Goal: Information Seeking & Learning: Compare options

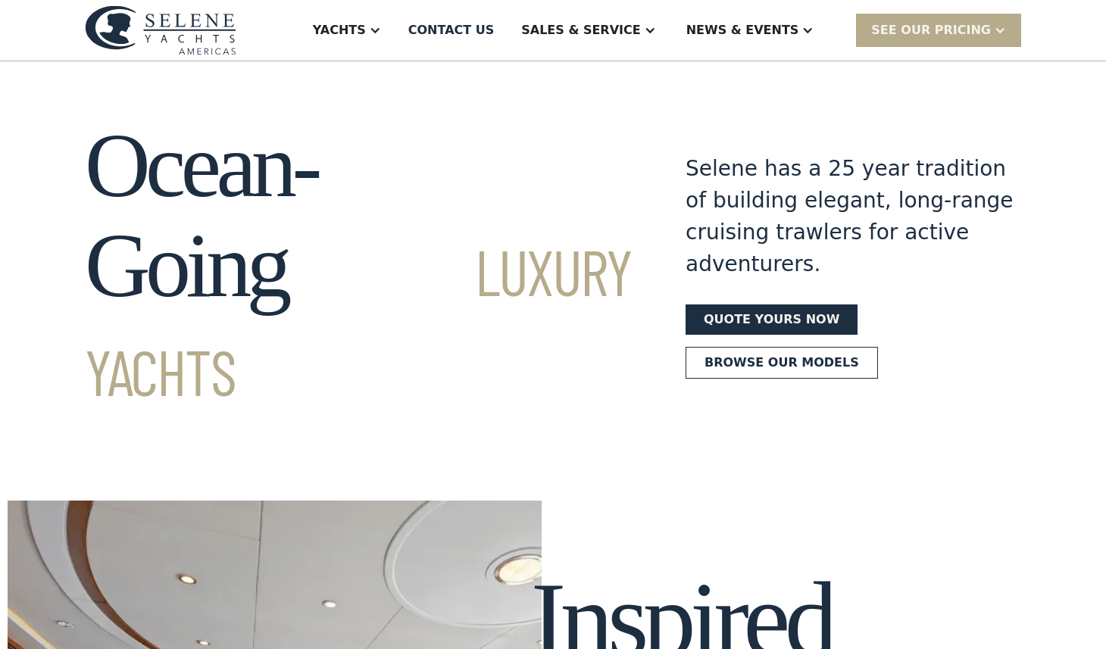
click at [450, 175] on h1 "Ocean-Going Luxury Yachts" at bounding box center [358, 266] width 546 height 300
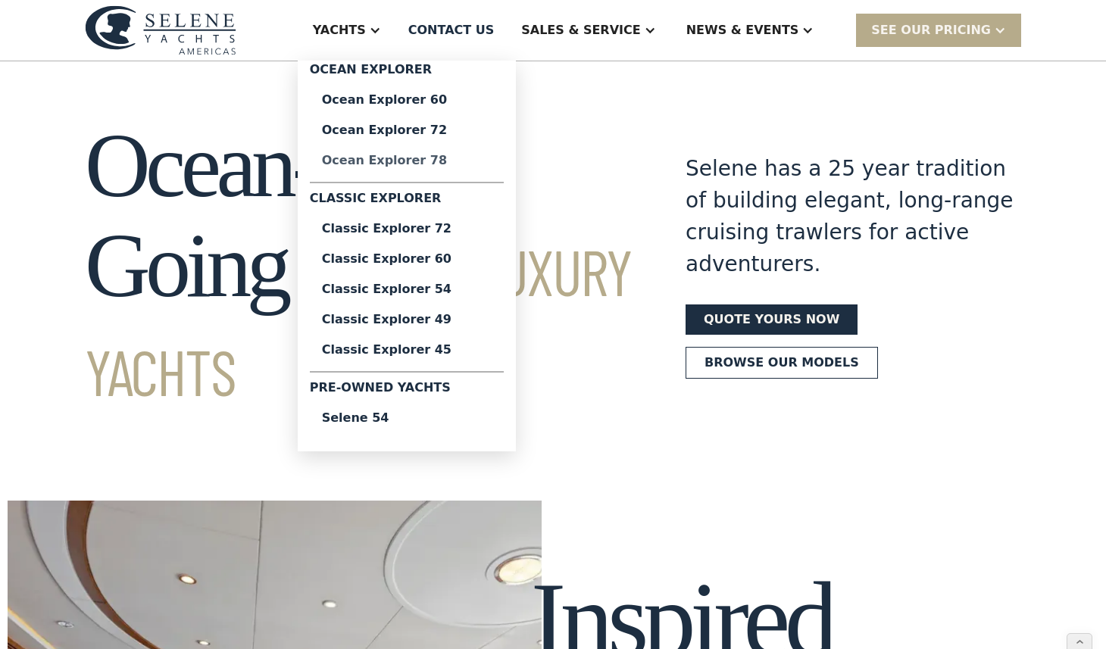
click at [449, 155] on div "Ocean Explorer 78" at bounding box center [407, 161] width 170 height 12
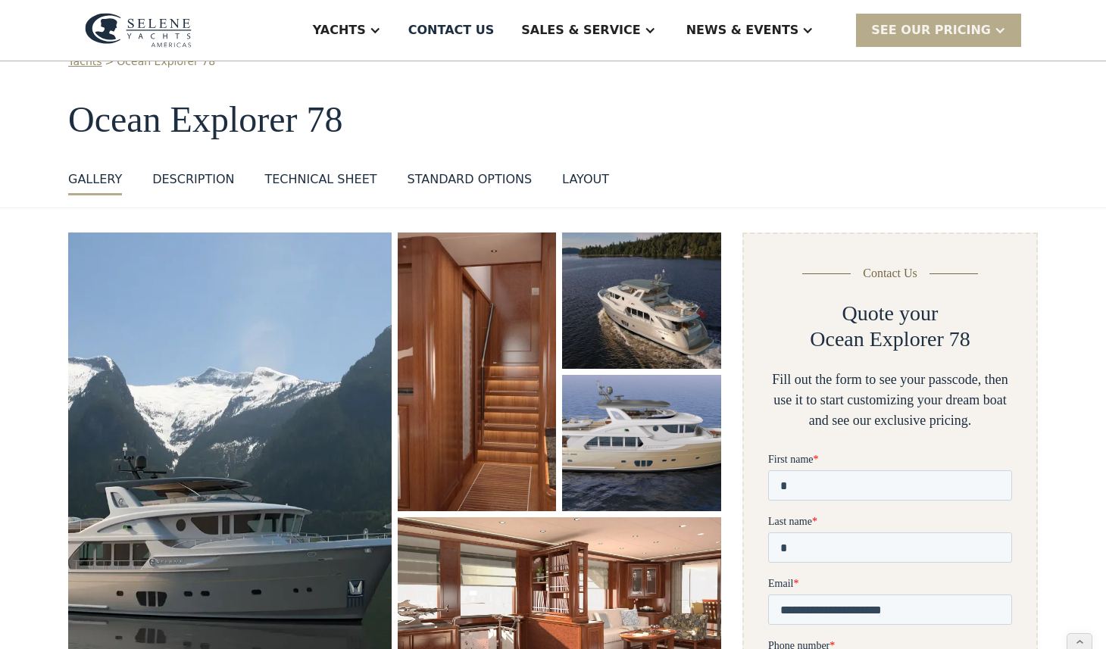
scroll to position [56, 0]
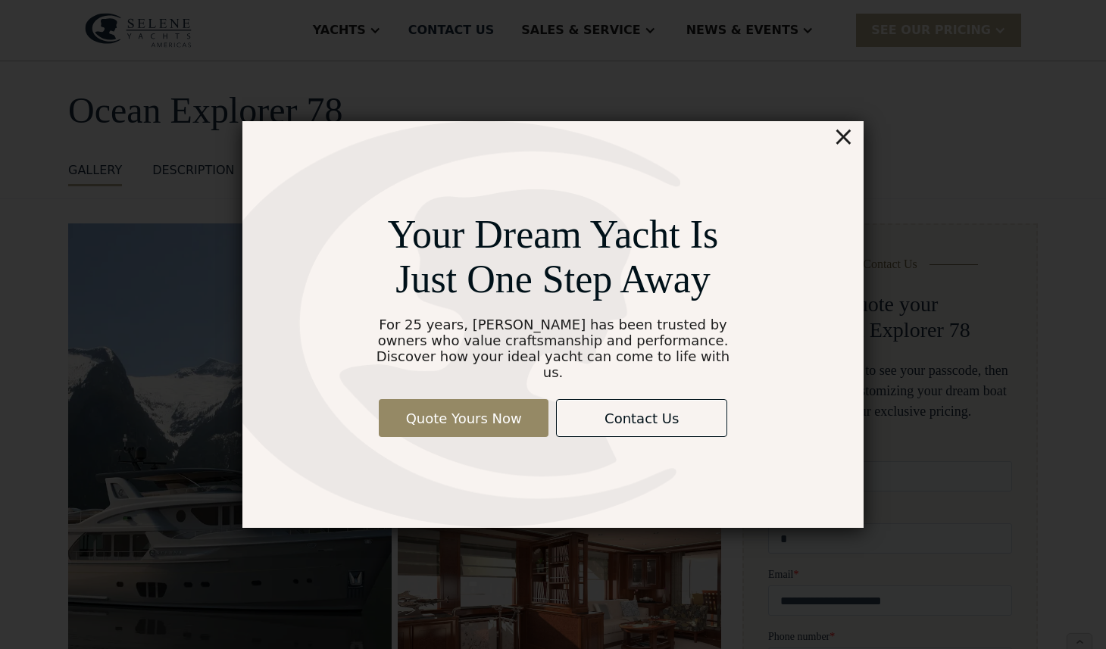
click at [846, 142] on div "×" at bounding box center [843, 136] width 22 height 30
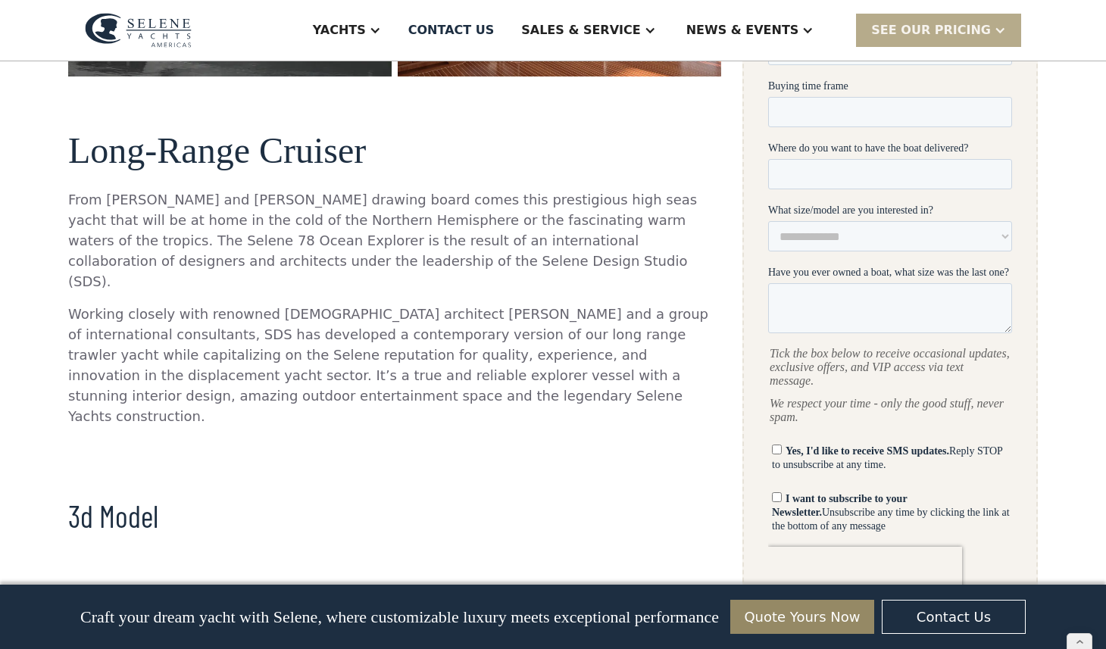
scroll to position [346, 0]
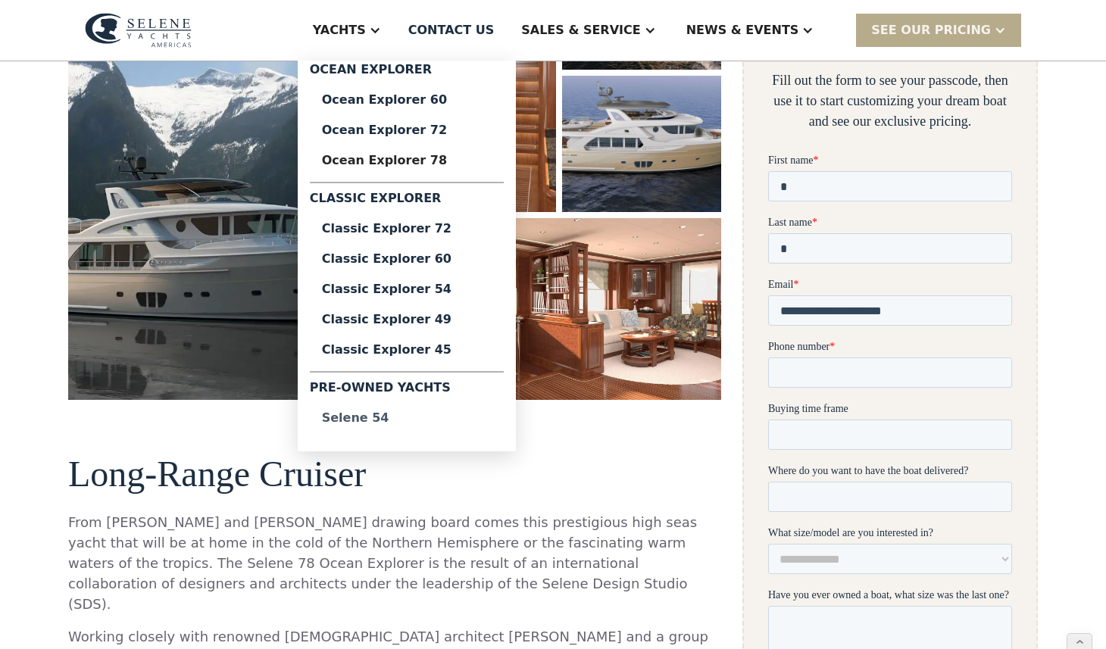
click at [422, 425] on link "Selene 54" at bounding box center [407, 418] width 194 height 30
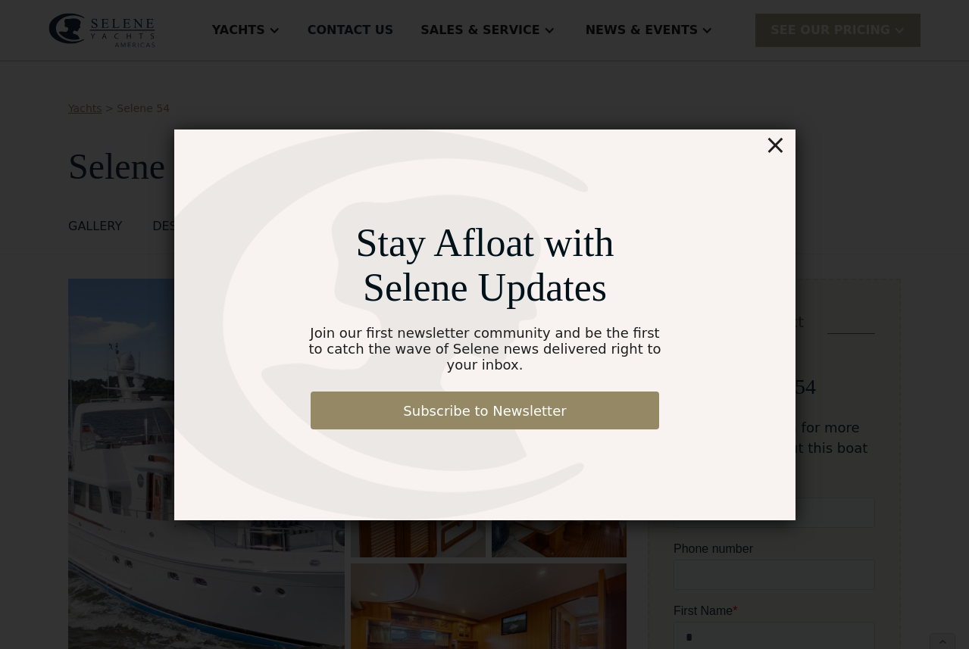
click at [776, 142] on div "×" at bounding box center [774, 145] width 22 height 30
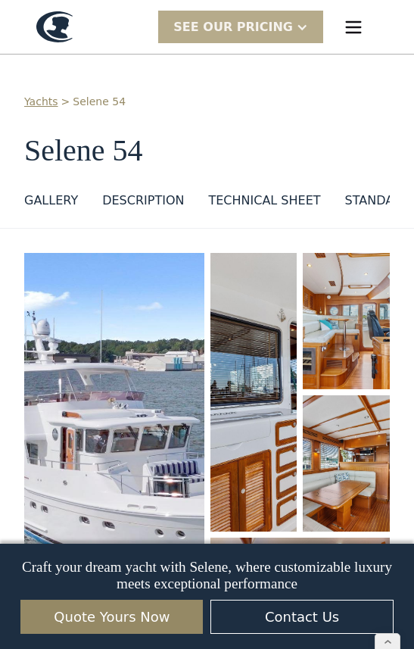
click at [357, 26] on img "menu" at bounding box center [353, 27] width 21 height 21
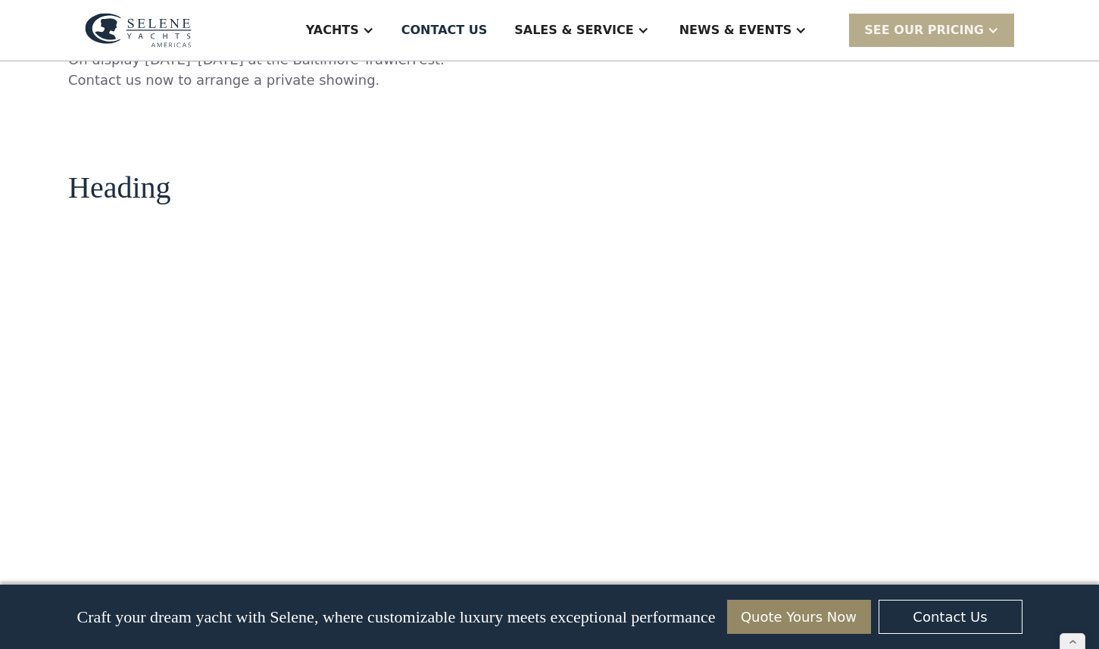
scroll to position [1557, 0]
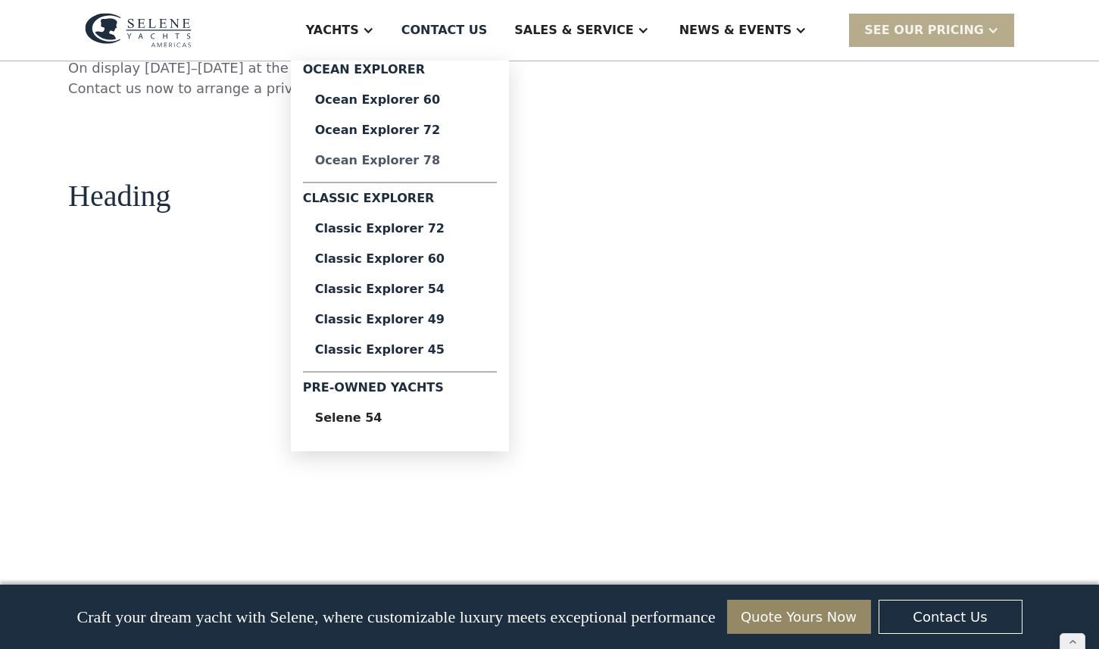
click at [458, 155] on div "Ocean Explorer 78" at bounding box center [400, 161] width 170 height 12
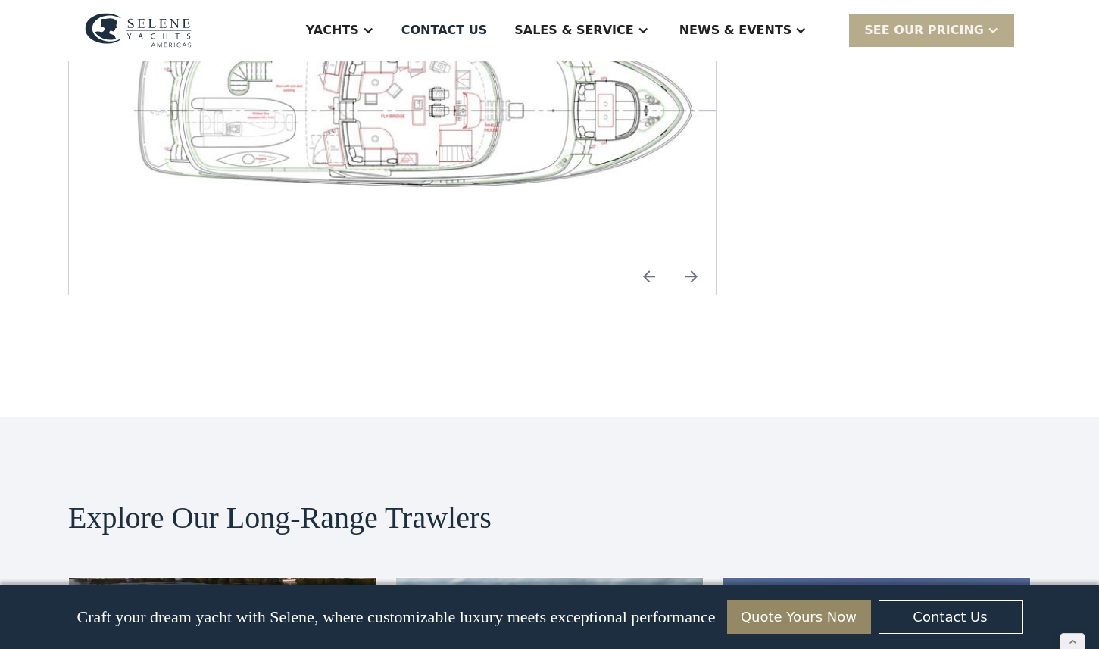
scroll to position [2417, 0]
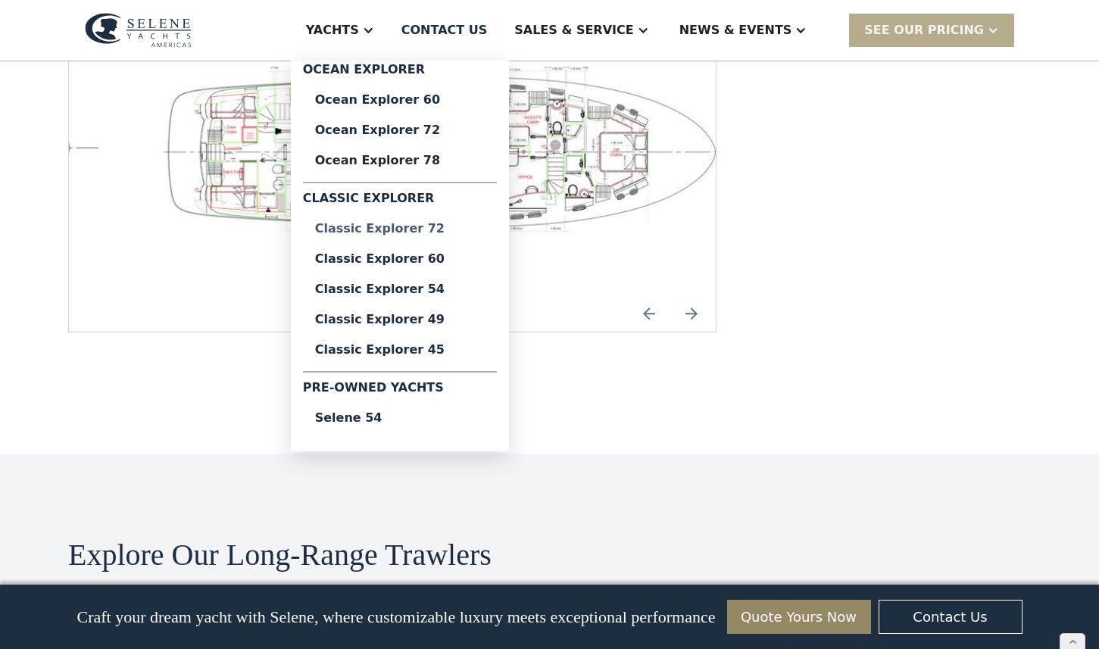
click at [449, 230] on div "Classic Explorer 72" at bounding box center [400, 229] width 170 height 12
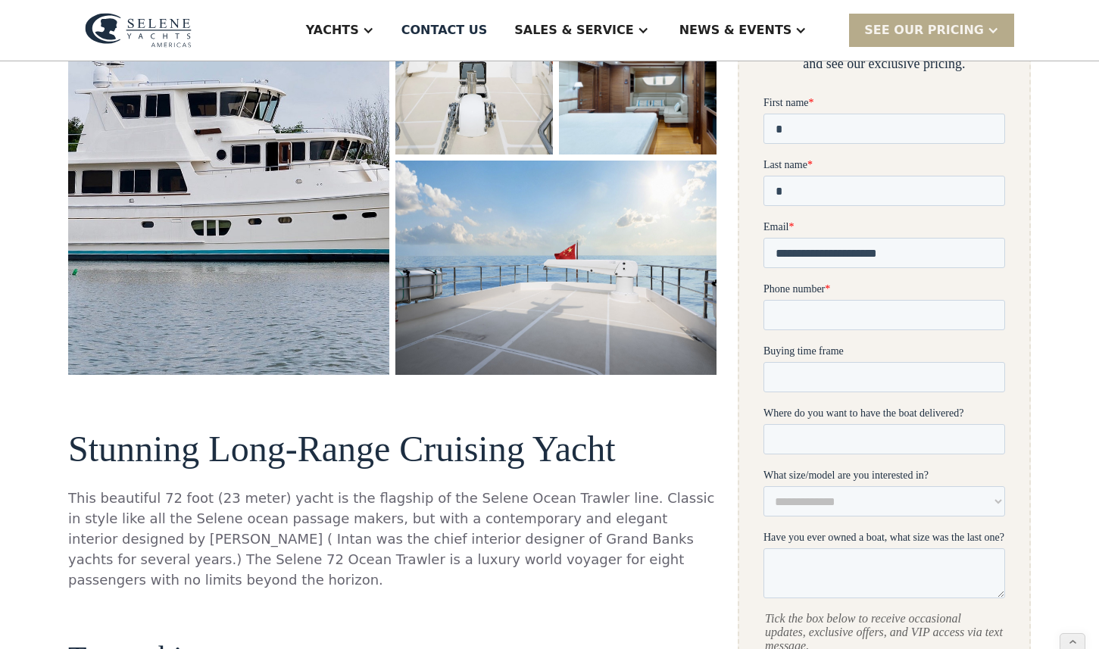
scroll to position [245, 0]
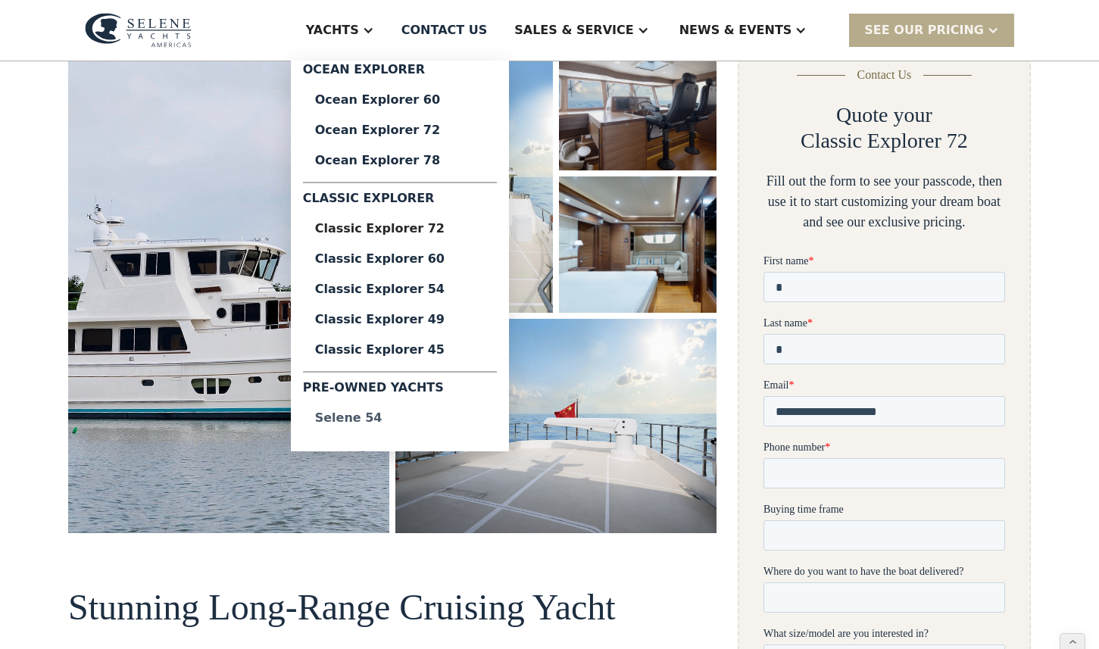
click at [439, 422] on div "Selene 54" at bounding box center [400, 418] width 170 height 12
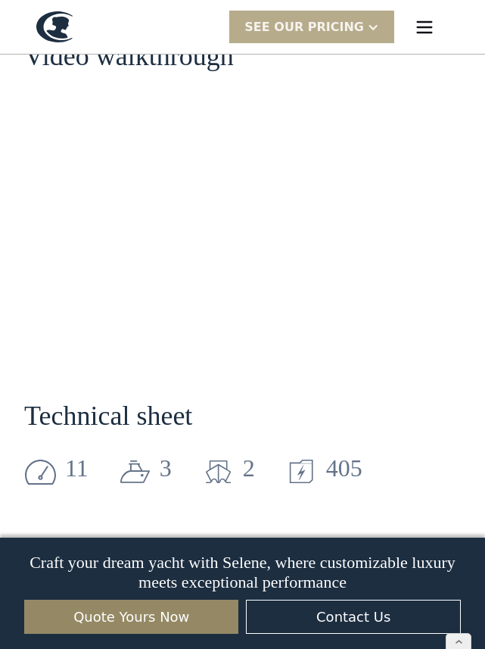
scroll to position [1525, 0]
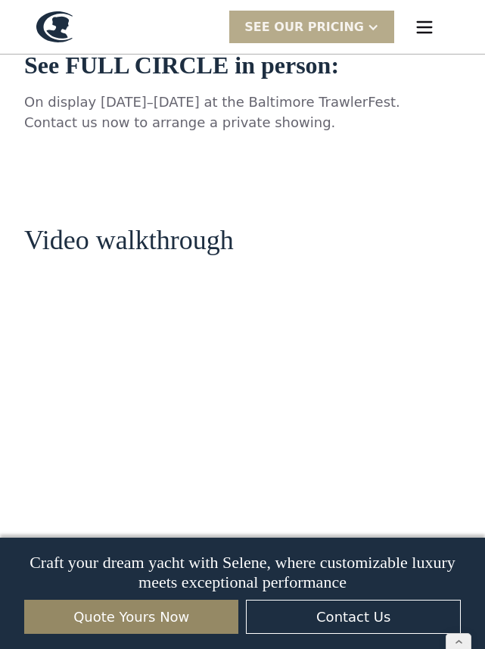
click at [428, 33] on img "menu" at bounding box center [424, 27] width 21 height 21
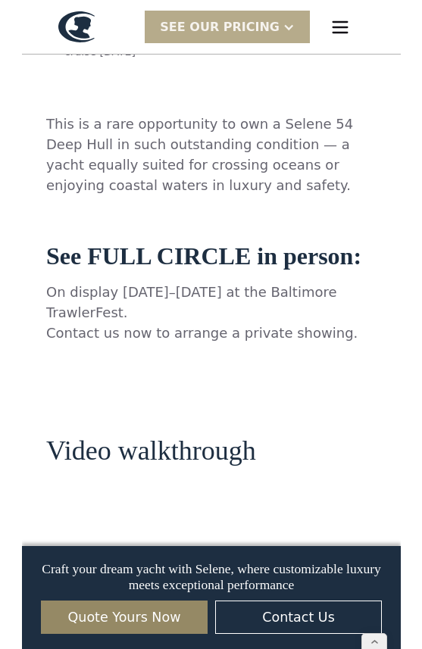
scroll to position [1494, 0]
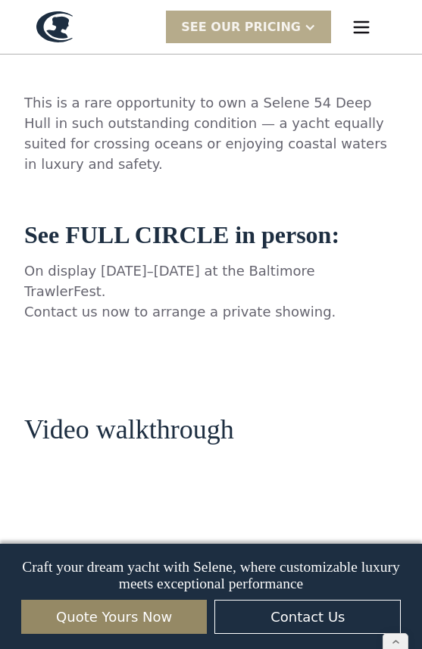
click at [364, 27] on img "menu" at bounding box center [361, 27] width 21 height 21
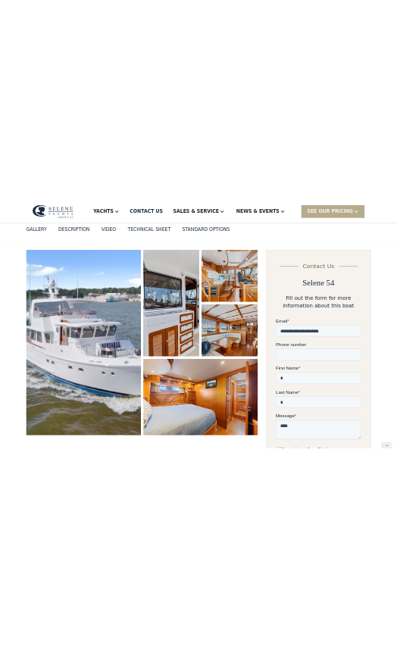
scroll to position [0, 0]
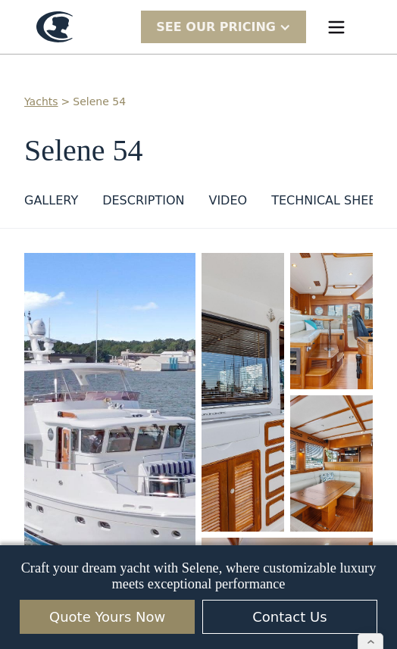
click at [339, 22] on img "menu" at bounding box center [336, 27] width 21 height 21
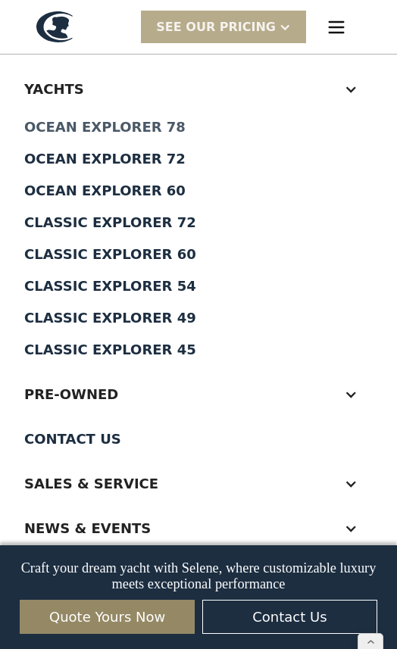
click at [142, 126] on div "Ocean Explorer 78" at bounding box center [198, 127] width 348 height 14
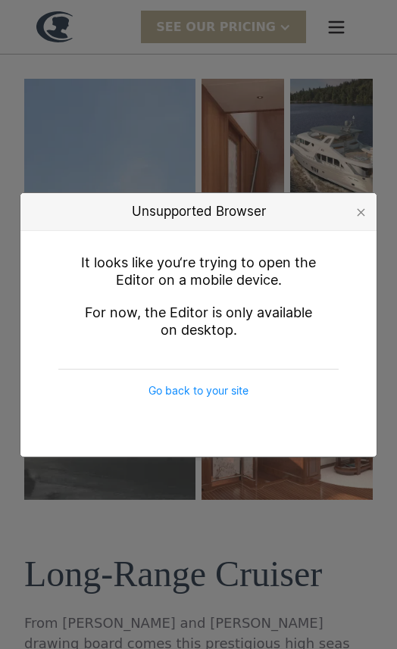
scroll to position [176, 0]
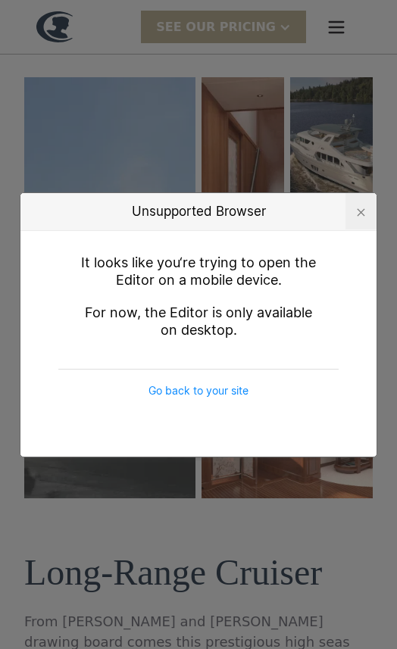
click at [363, 210] on div at bounding box center [361, 212] width 8 height 8
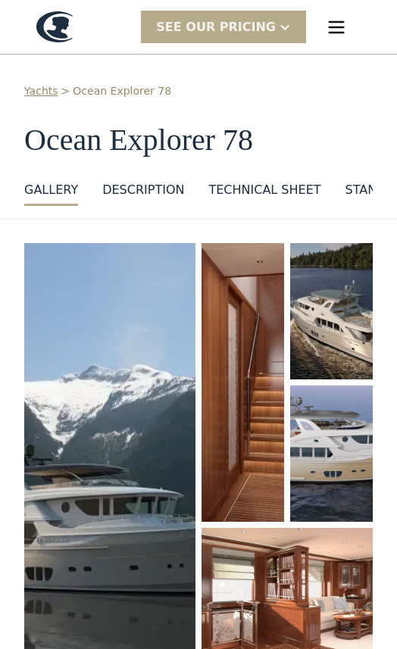
scroll to position [0, 0]
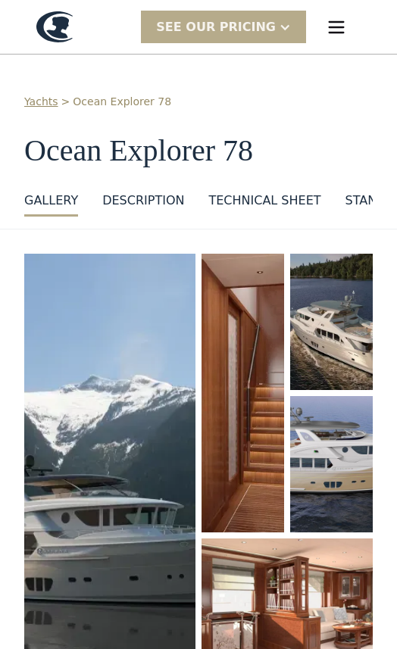
click at [48, 101] on link "Yachts" at bounding box center [41, 102] width 34 height 16
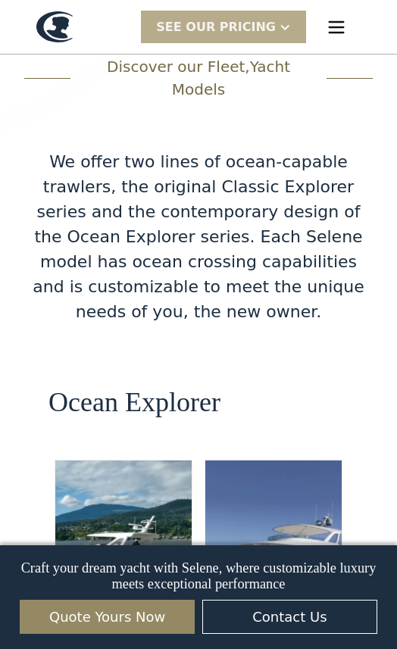
scroll to position [2323, 0]
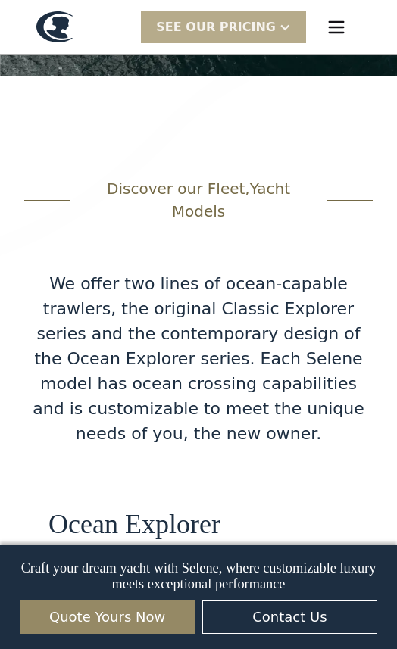
click at [336, 27] on img "menu" at bounding box center [336, 27] width 21 height 21
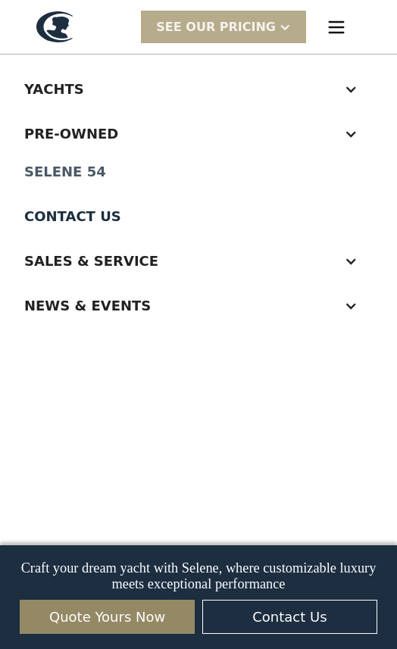
click at [57, 171] on div "Selene 54" at bounding box center [198, 172] width 348 height 14
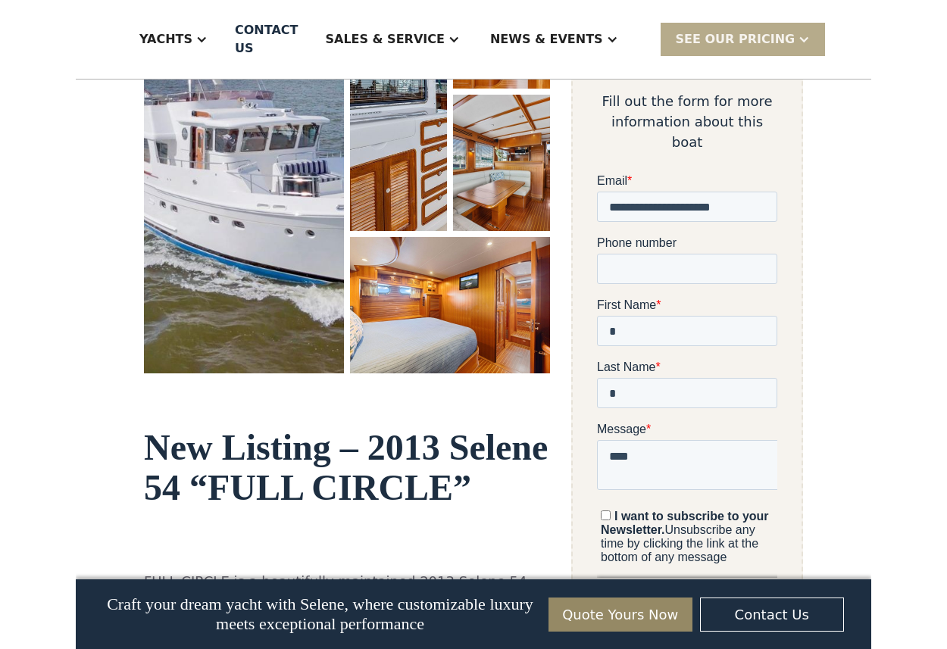
scroll to position [326, 0]
